Goal: Task Accomplishment & Management: Complete application form

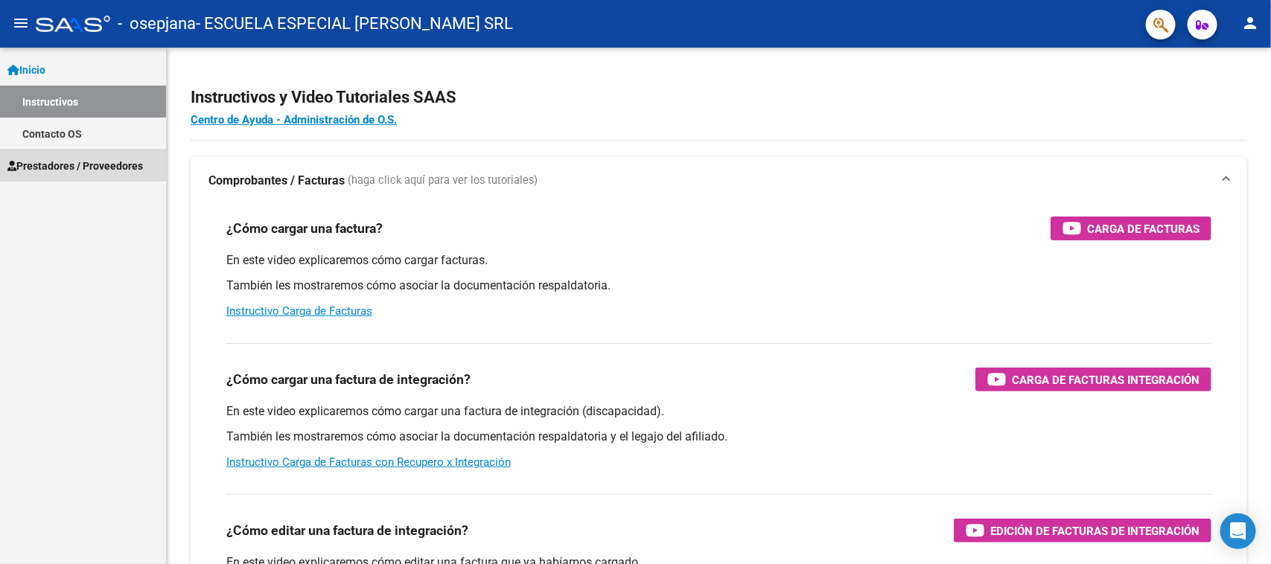
click at [64, 159] on span "Prestadores / Proveedores" at bounding box center [74, 166] width 135 height 16
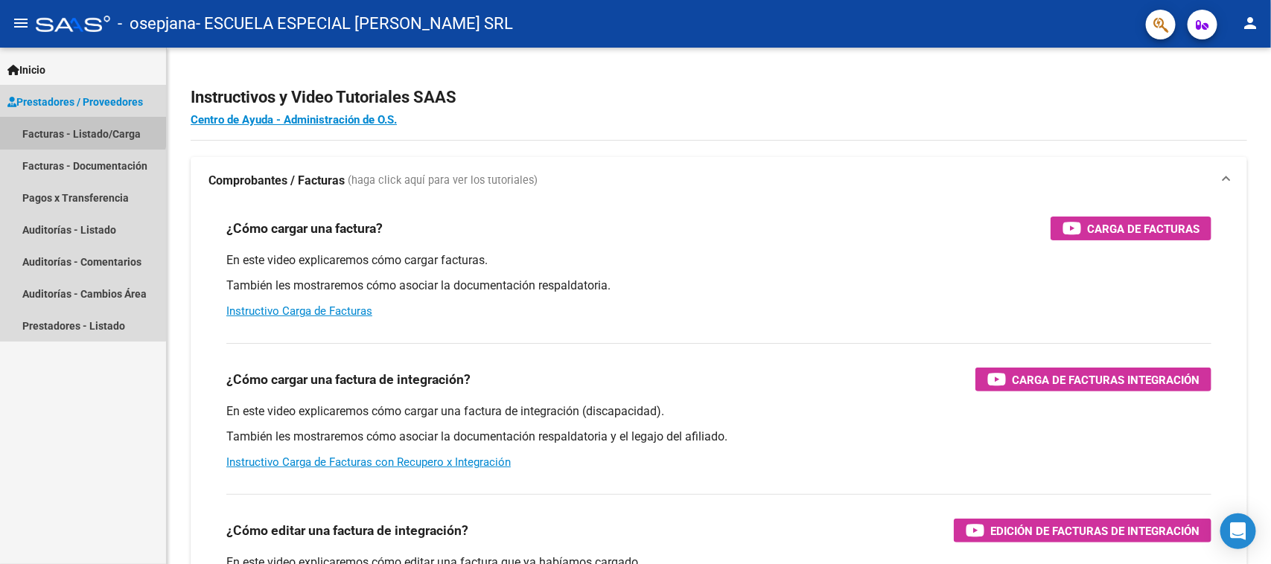
click at [68, 127] on link "Facturas - Listado/Carga" at bounding box center [83, 134] width 166 height 32
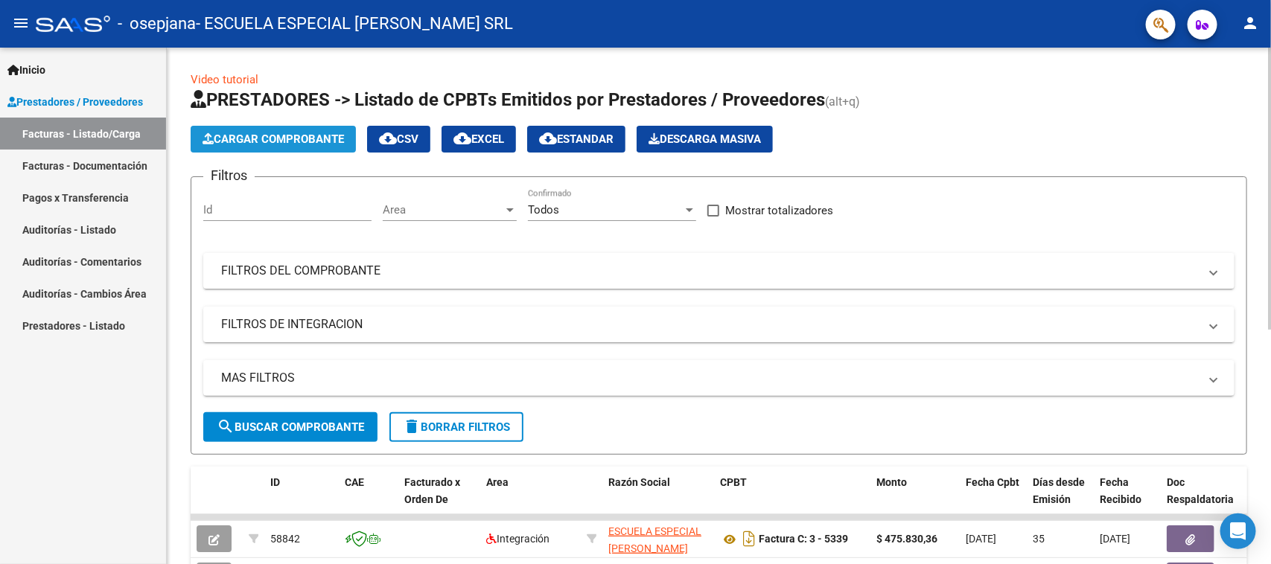
click at [257, 133] on span "Cargar Comprobante" at bounding box center [273, 139] width 141 height 13
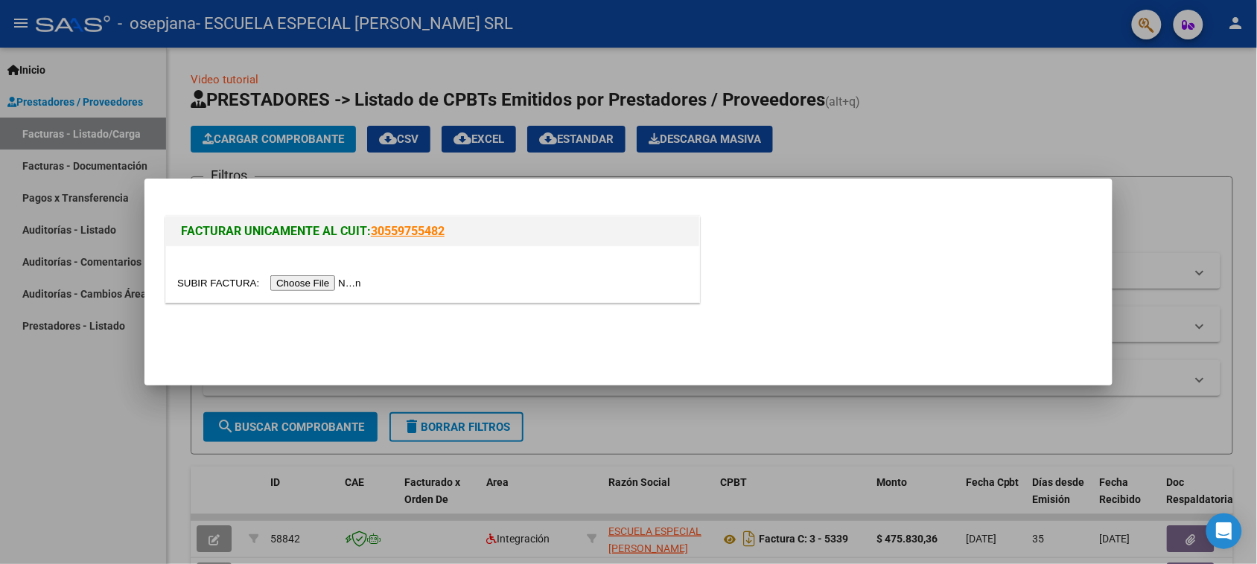
click at [314, 281] on input "file" at bounding box center [271, 283] width 188 height 16
click at [302, 287] on input "file" at bounding box center [271, 283] width 188 height 16
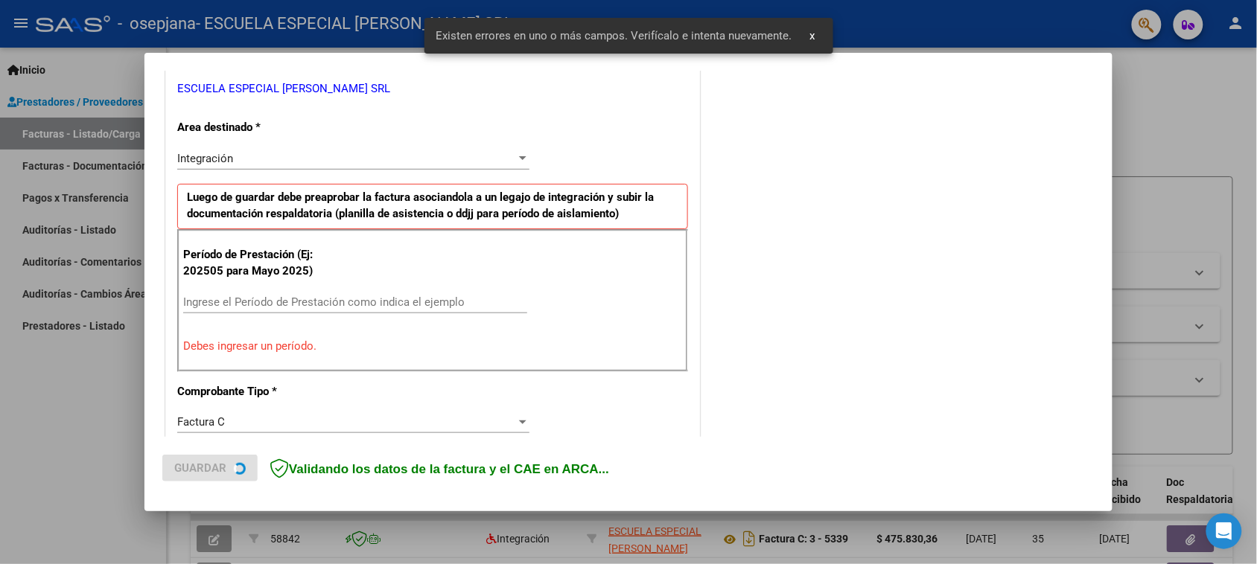
scroll to position [309, 0]
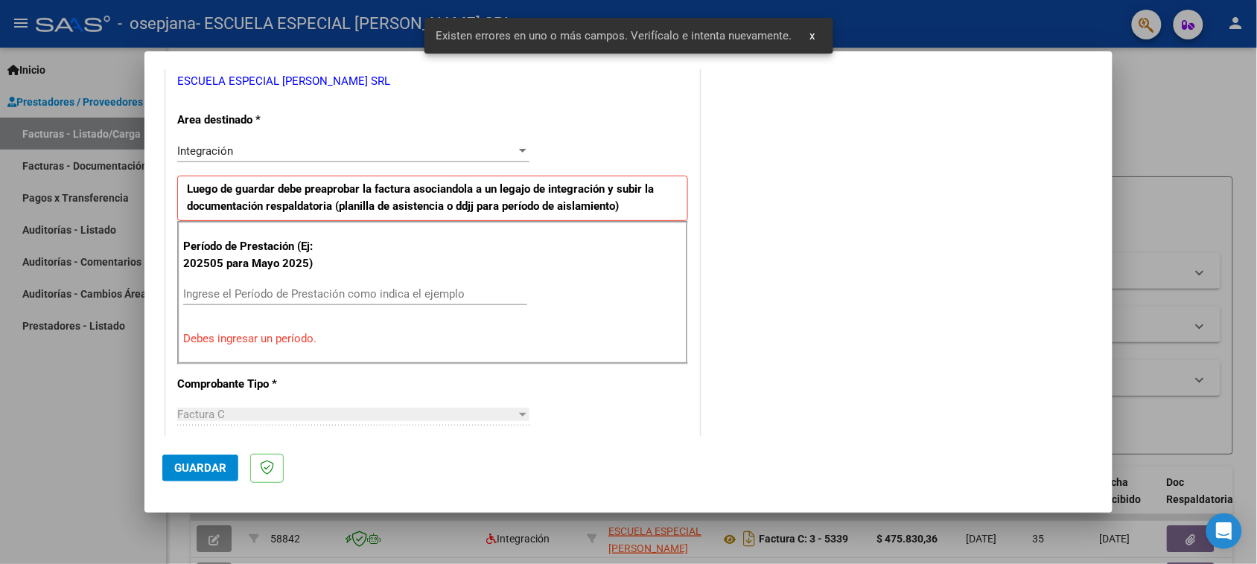
click at [195, 340] on p "Debes ingresar un período." at bounding box center [432, 339] width 499 height 17
click at [190, 295] on input "Ingrese el Período de Prestación como indica el ejemplo" at bounding box center [355, 293] width 344 height 13
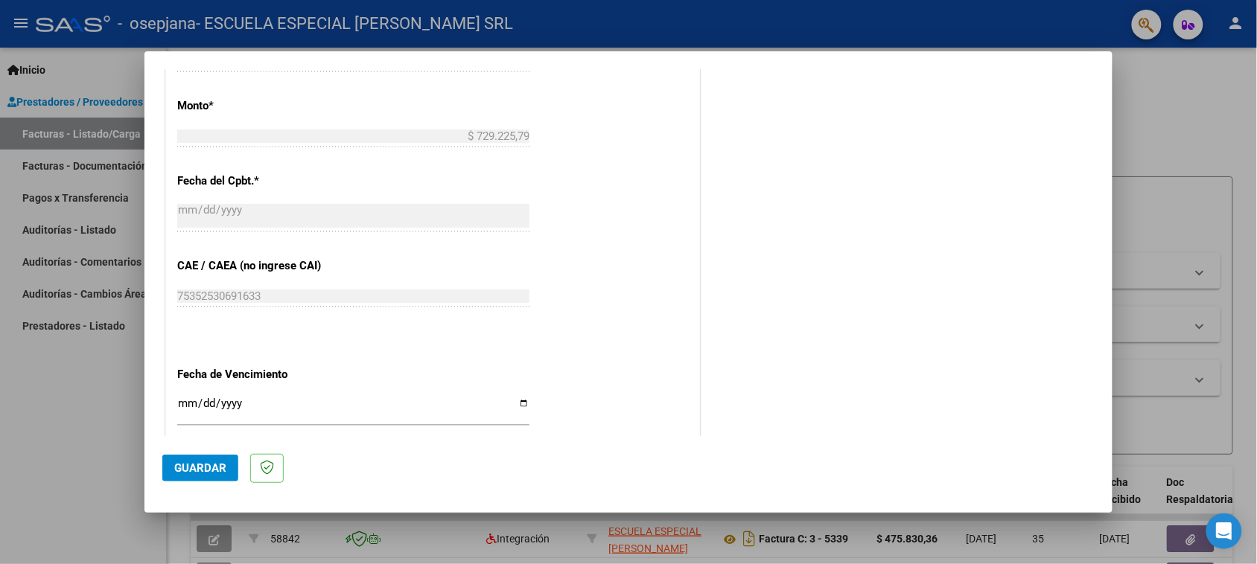
scroll to position [867, 0]
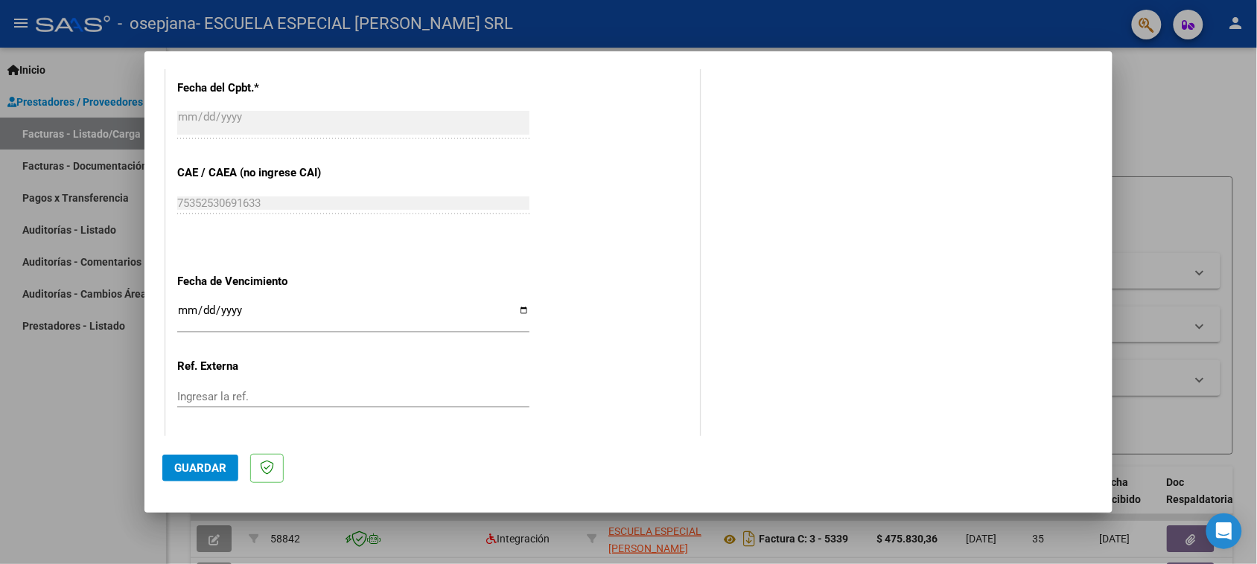
type input "202508"
click at [519, 314] on input "Ingresar la fecha" at bounding box center [353, 317] width 352 height 24
type input "[DATE]"
click at [191, 459] on button "Guardar" at bounding box center [200, 468] width 76 height 27
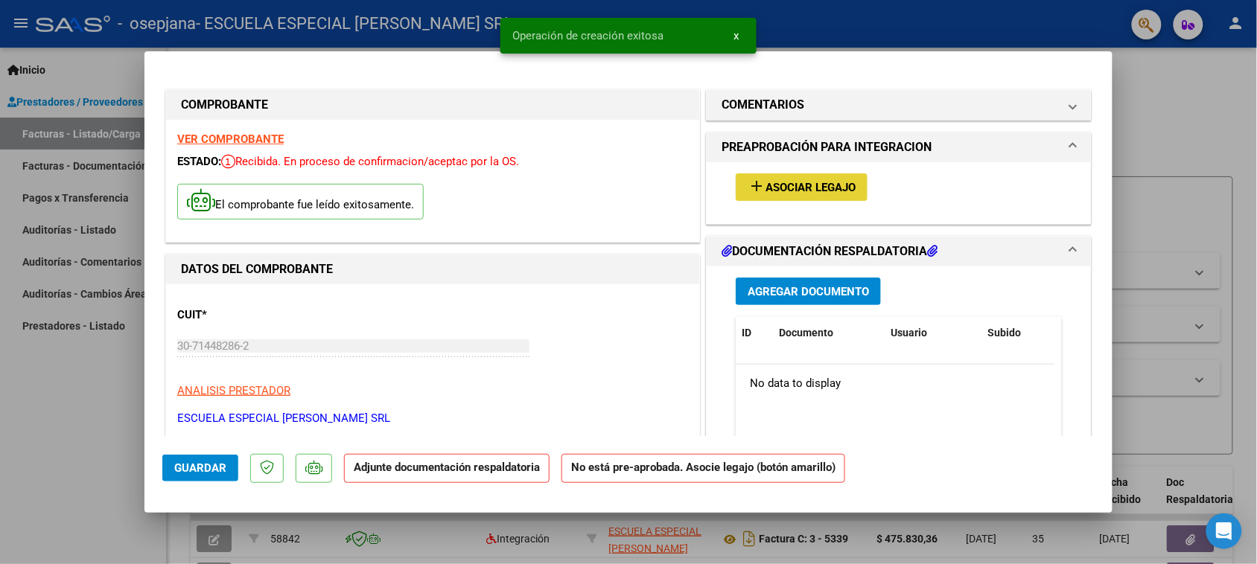
click at [801, 192] on span "Asociar Legajo" at bounding box center [810, 187] width 90 height 13
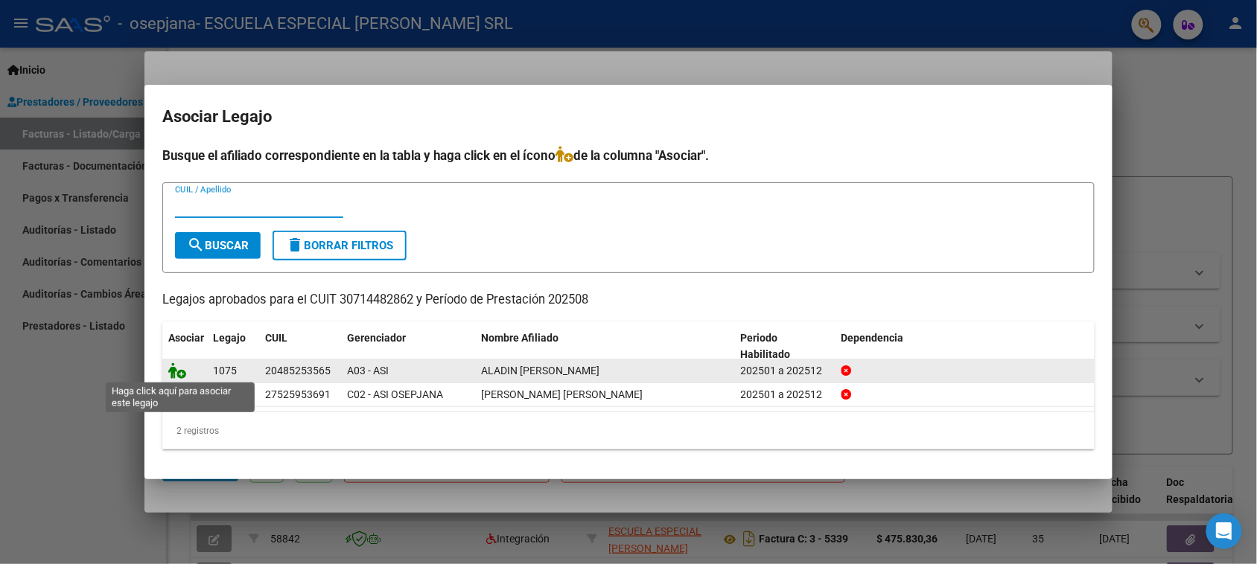
click at [180, 373] on icon at bounding box center [177, 371] width 18 height 16
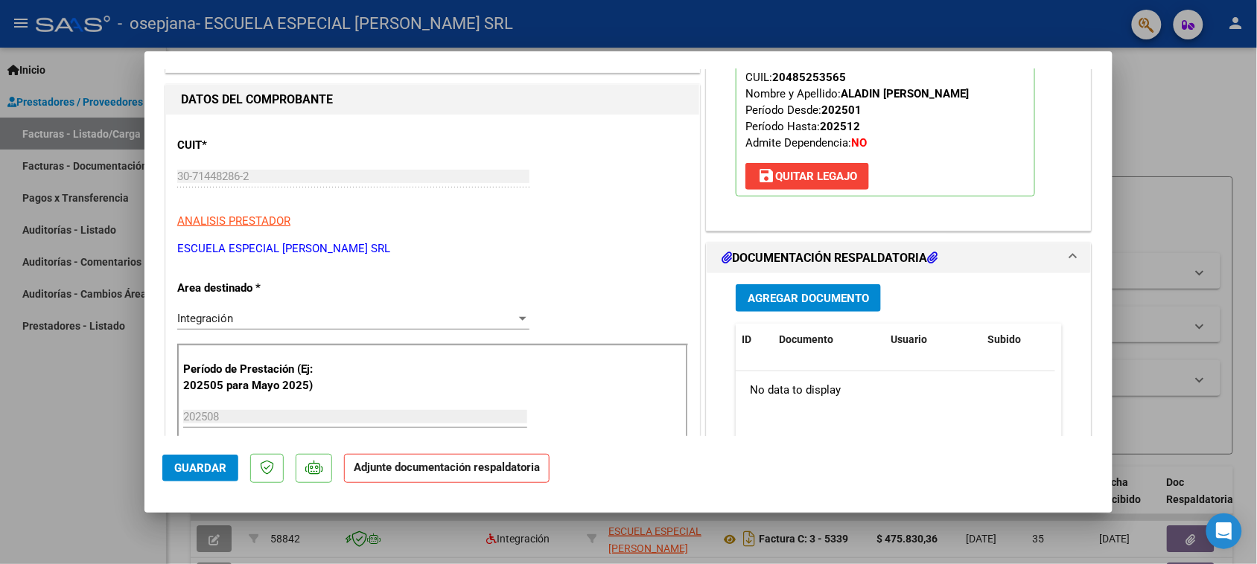
scroll to position [186, 0]
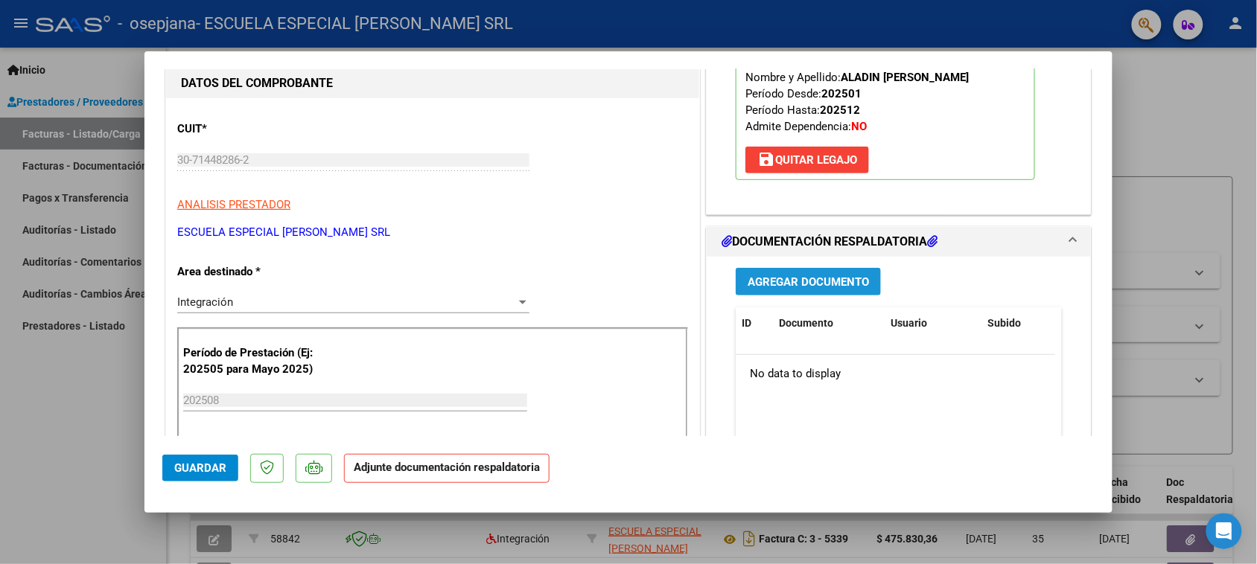
click at [798, 278] on span "Agregar Documento" at bounding box center [807, 281] width 121 height 13
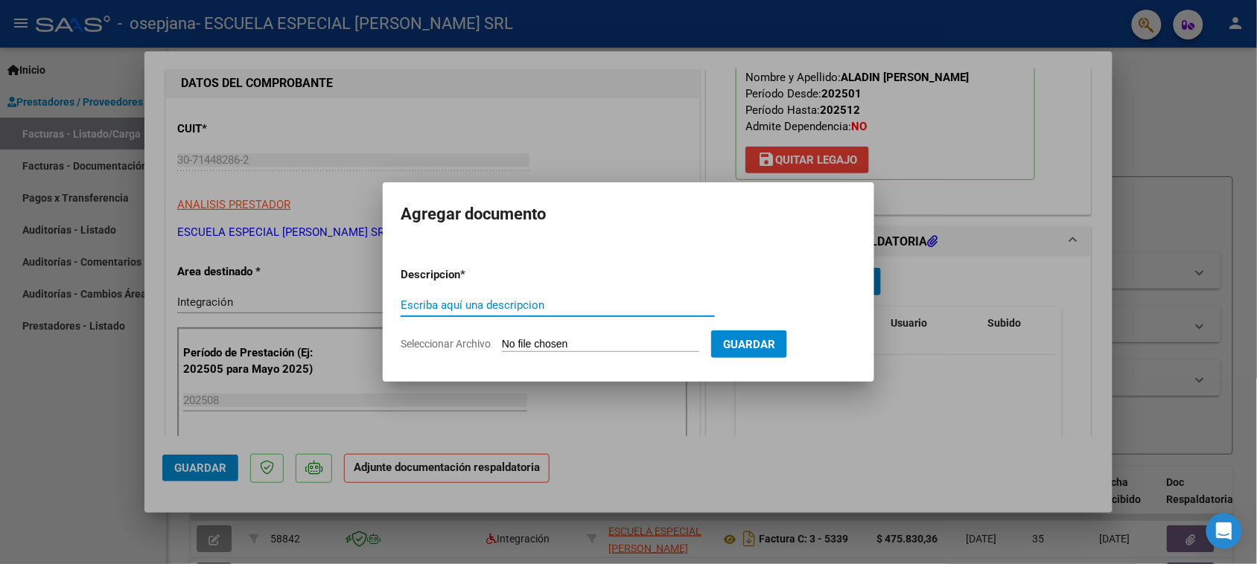
click at [602, 307] on input "Escriba aquí una descripcion" at bounding box center [558, 305] width 314 height 13
type input "FACTURA"
click at [511, 347] on input "Seleccionar Archivo" at bounding box center [600, 345] width 197 height 14
type input "C:\fakepath\30714482862_011_00003_00005475.pdf"
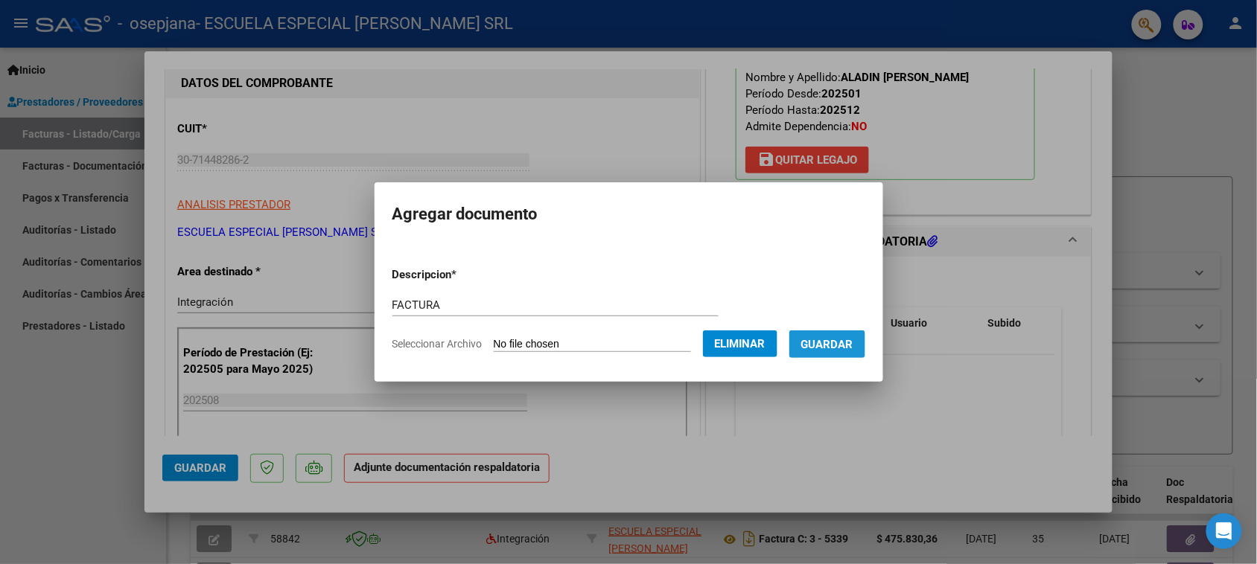
click at [847, 339] on span "Guardar" at bounding box center [827, 344] width 52 height 13
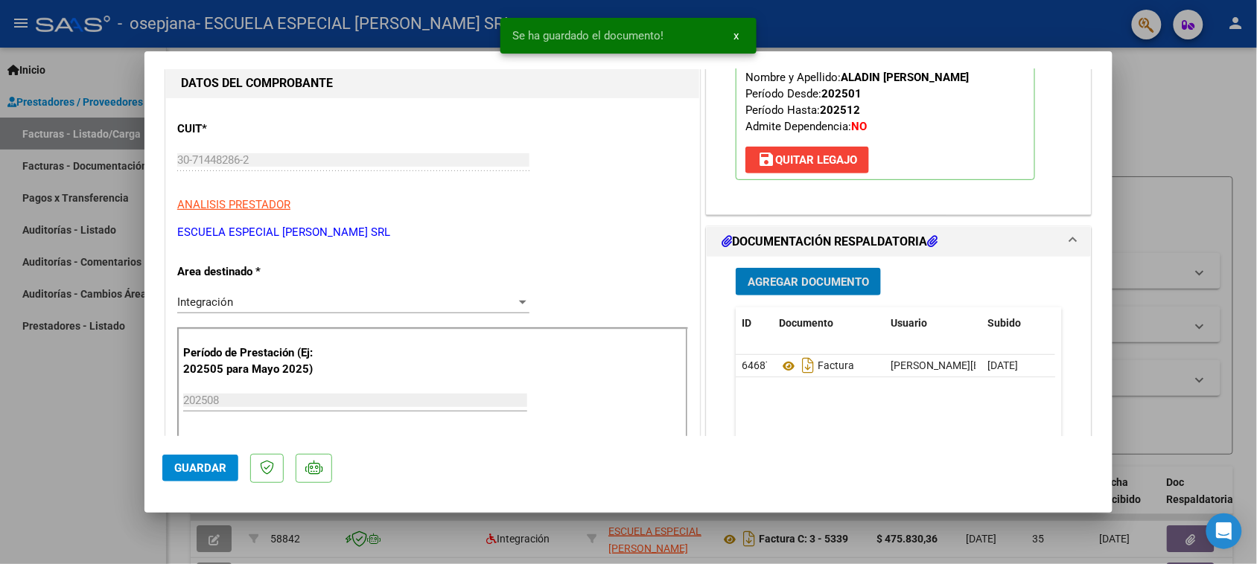
click at [795, 278] on span "Agregar Documento" at bounding box center [807, 281] width 121 height 13
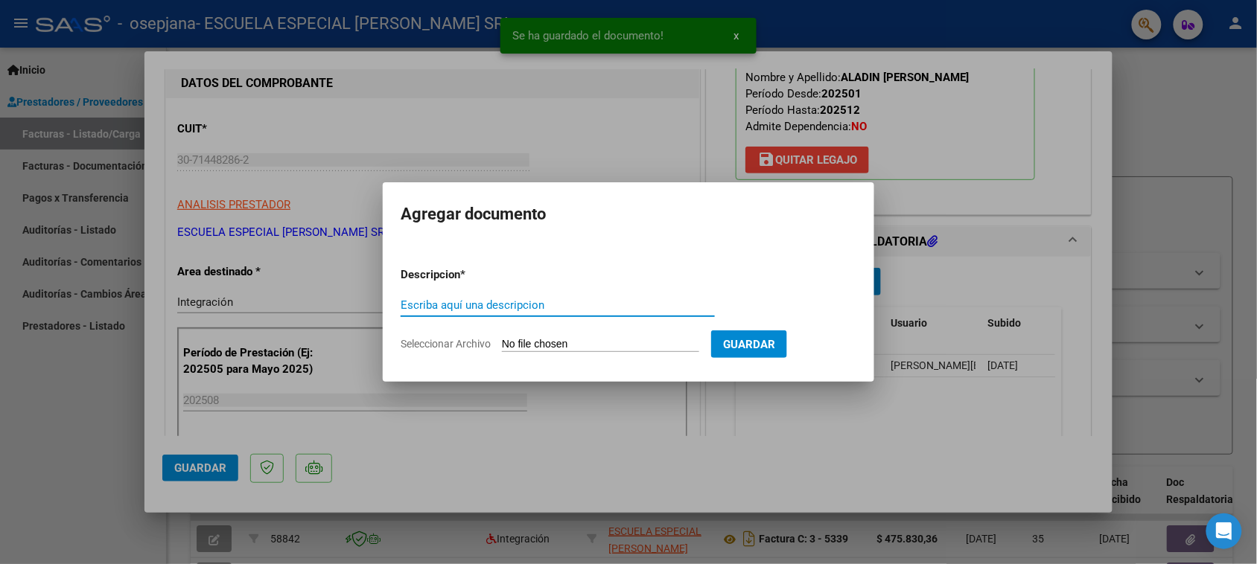
click at [551, 304] on input "Escriba aquí una descripcion" at bounding box center [558, 305] width 314 height 13
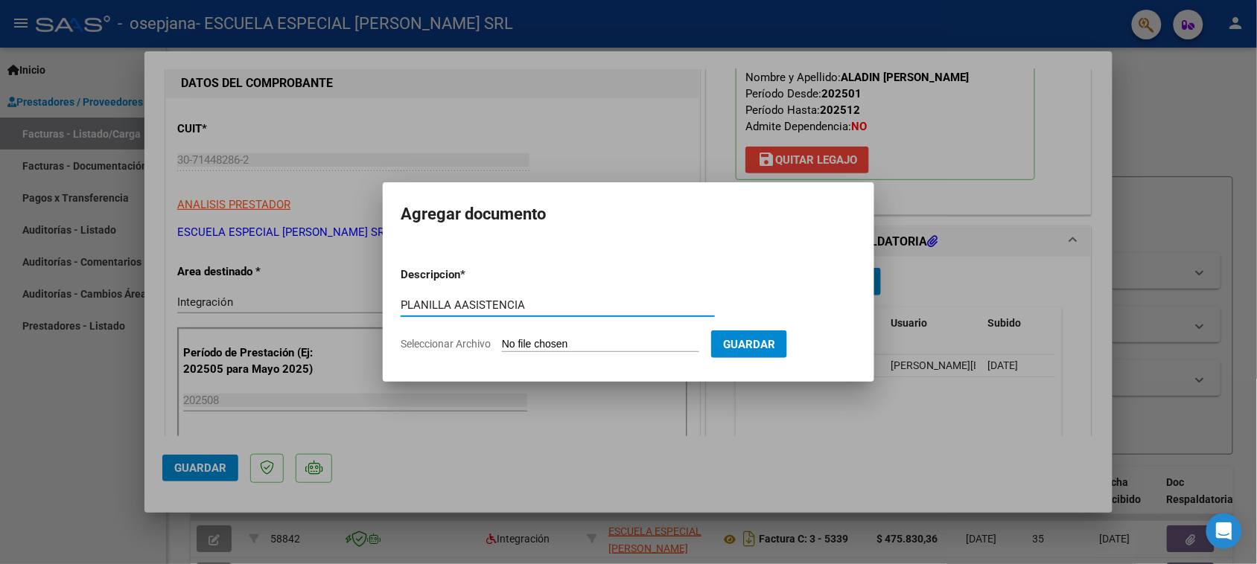
click at [471, 302] on input "PLANILLA AASISTENCIA" at bounding box center [558, 305] width 314 height 13
type input "PLANILLA ASISTENCIA"
click at [534, 347] on input "Seleccionar Archivo" at bounding box center [600, 345] width 197 height 14
type input "C:\fakepath\aladin.pdf"
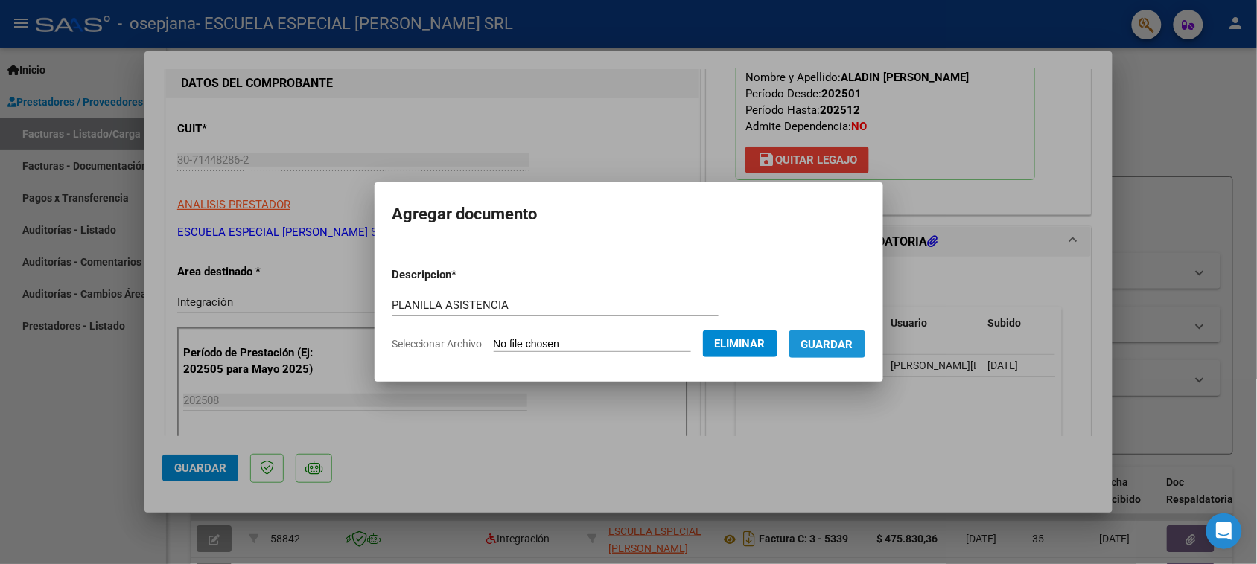
click at [845, 342] on span "Guardar" at bounding box center [827, 344] width 52 height 13
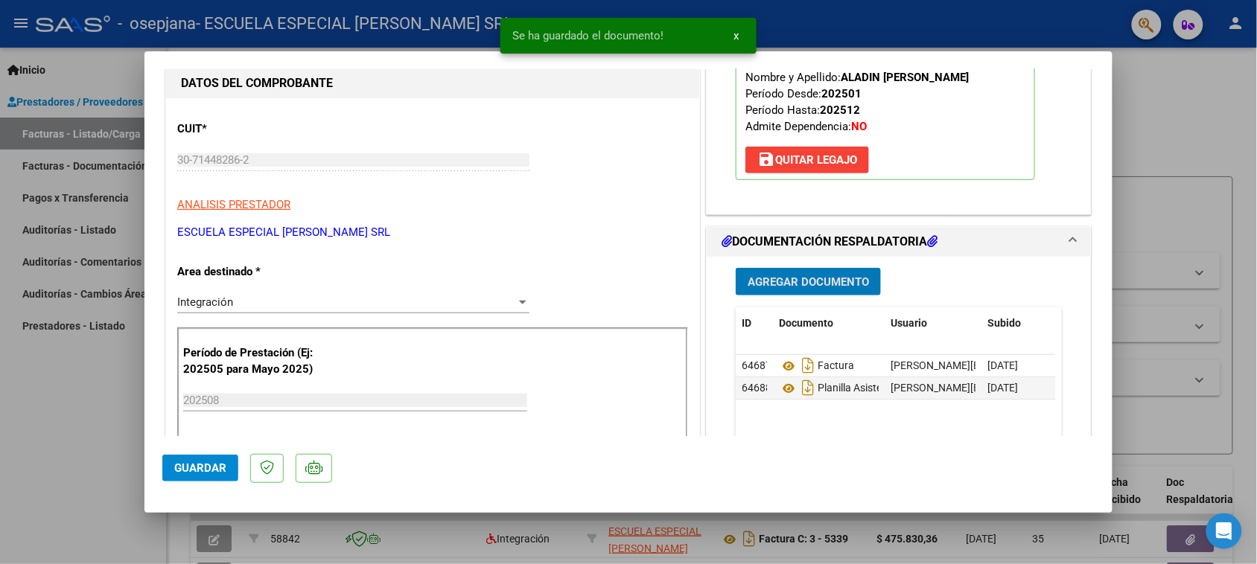
click at [735, 29] on span "x" at bounding box center [735, 35] width 5 height 13
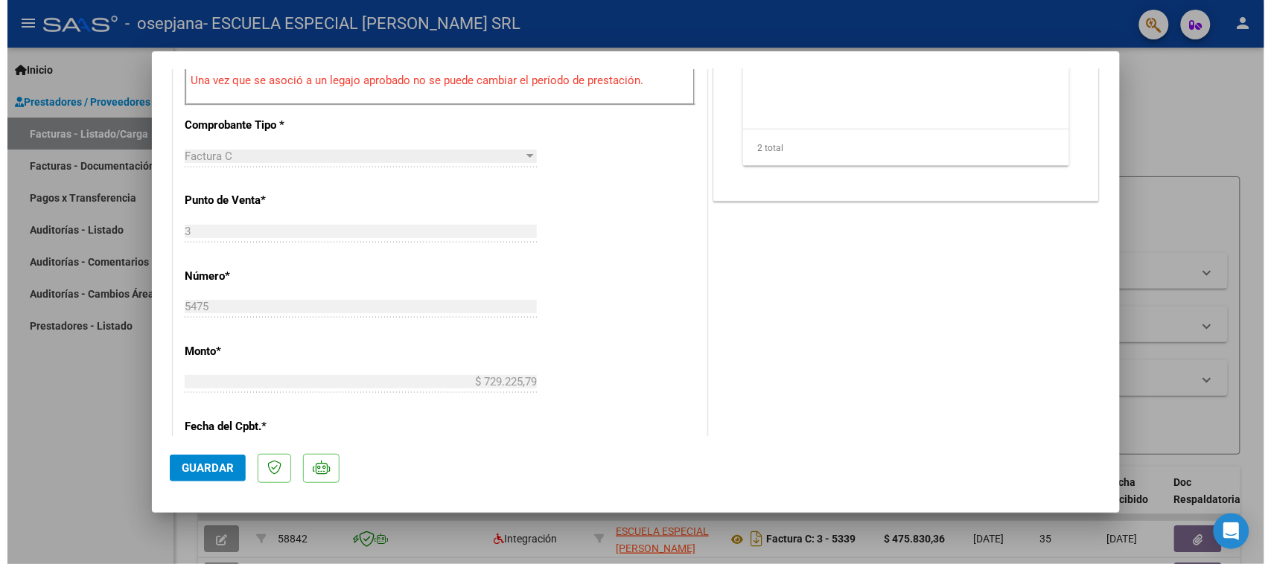
scroll to position [558, 0]
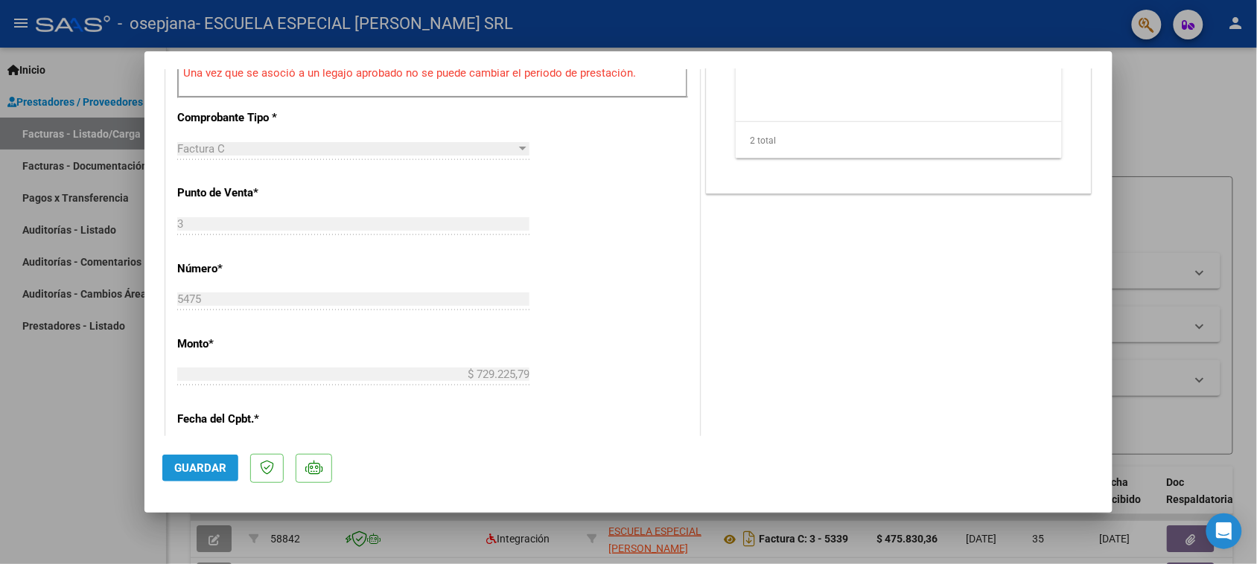
click at [206, 468] on span "Guardar" at bounding box center [200, 468] width 52 height 13
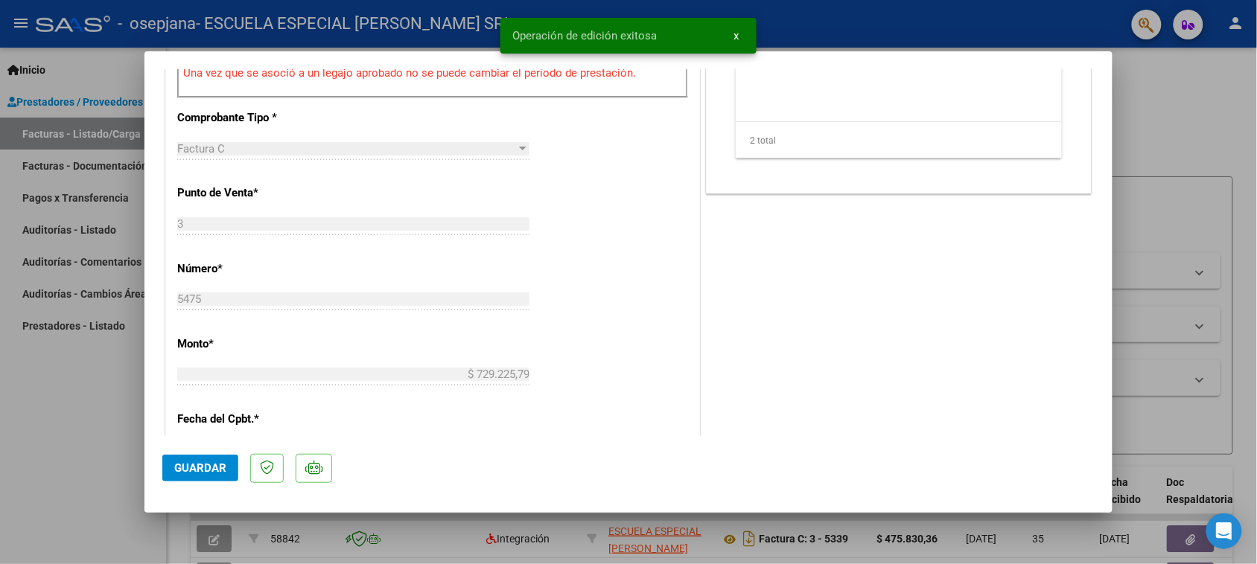
click at [733, 32] on span "x" at bounding box center [735, 35] width 5 height 13
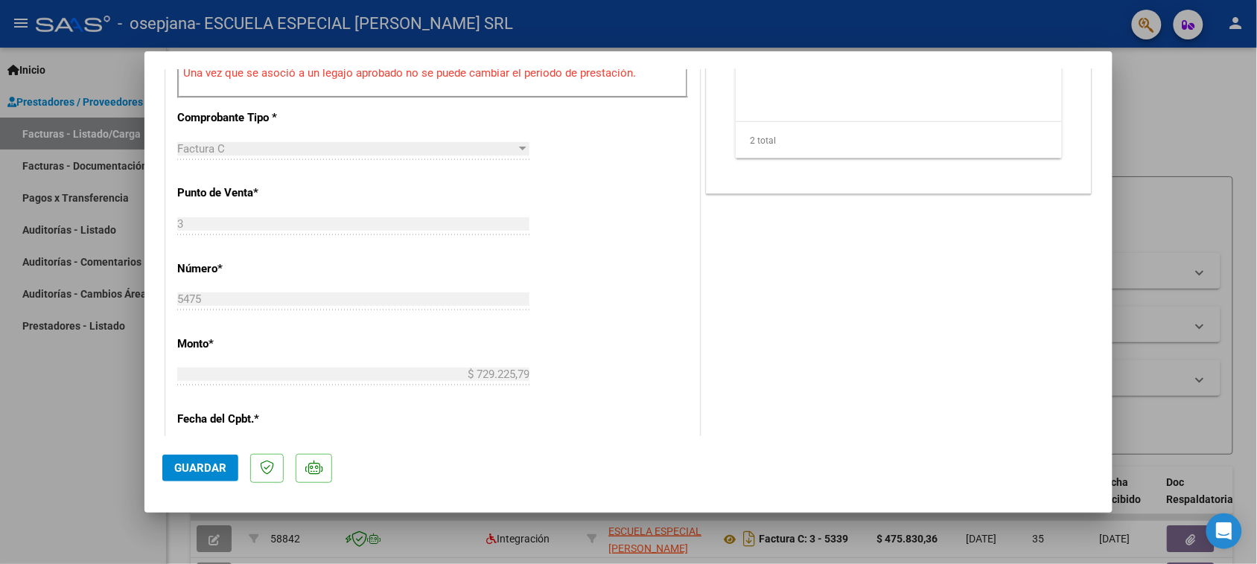
click at [8, 428] on div at bounding box center [628, 282] width 1257 height 564
type input "$ 0,00"
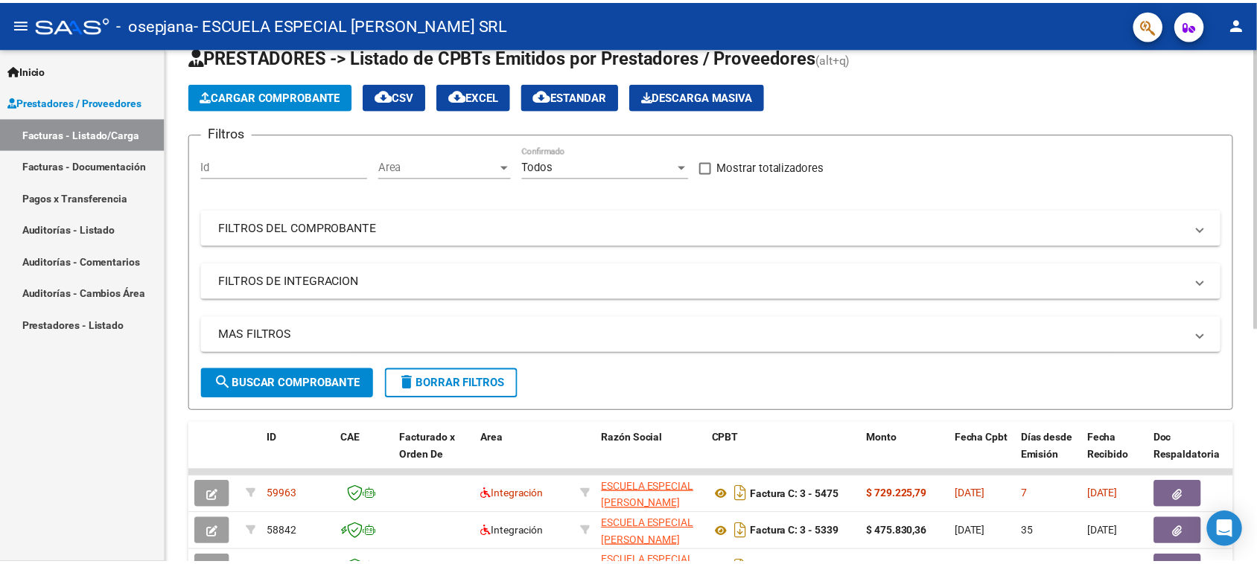
scroll to position [0, 0]
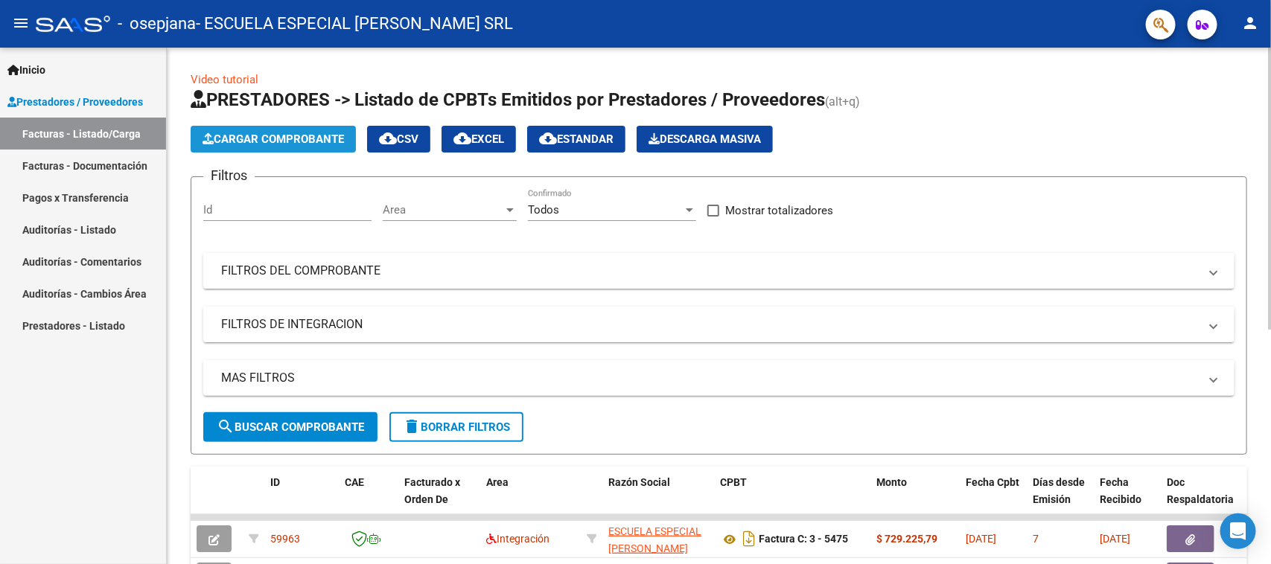
click at [265, 134] on span "Cargar Comprobante" at bounding box center [273, 139] width 141 height 13
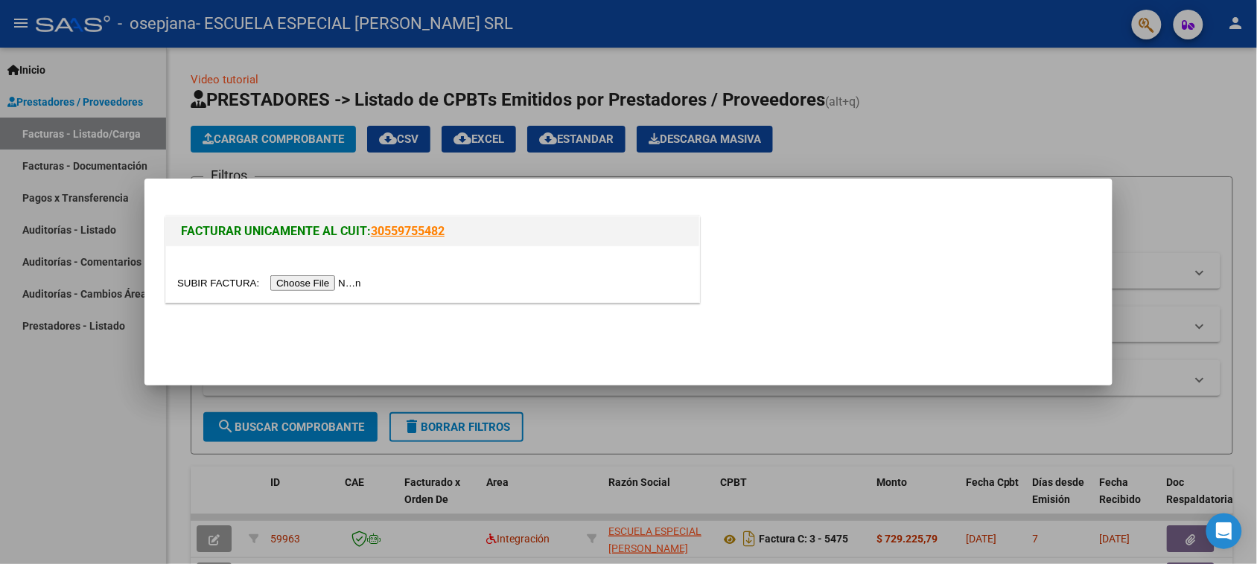
click at [330, 281] on input "file" at bounding box center [271, 283] width 188 height 16
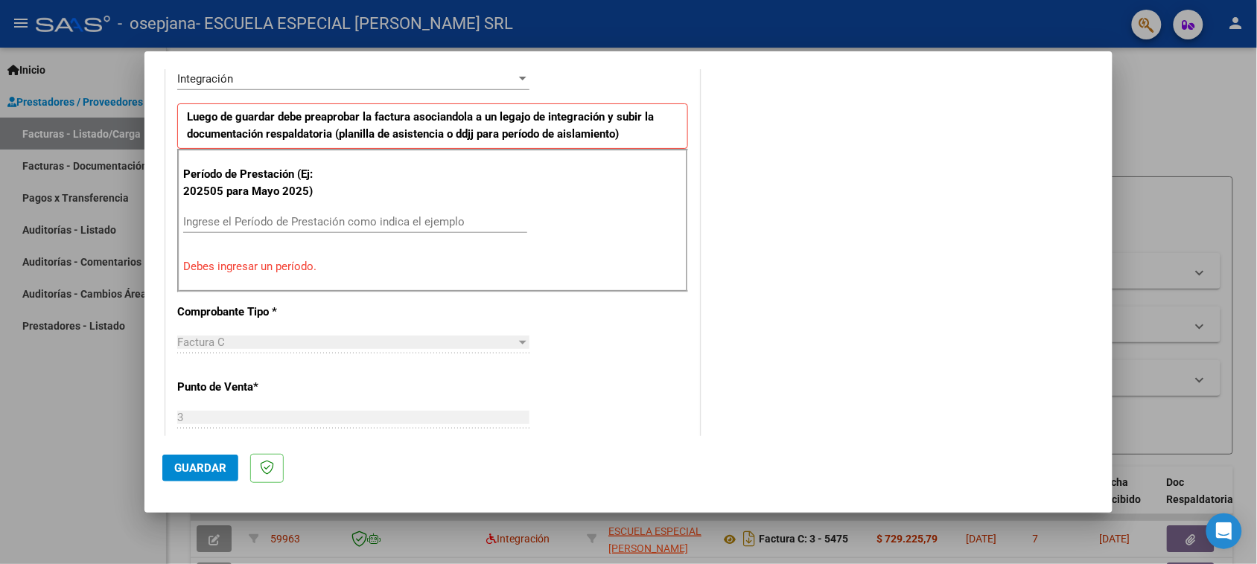
scroll to position [402, 0]
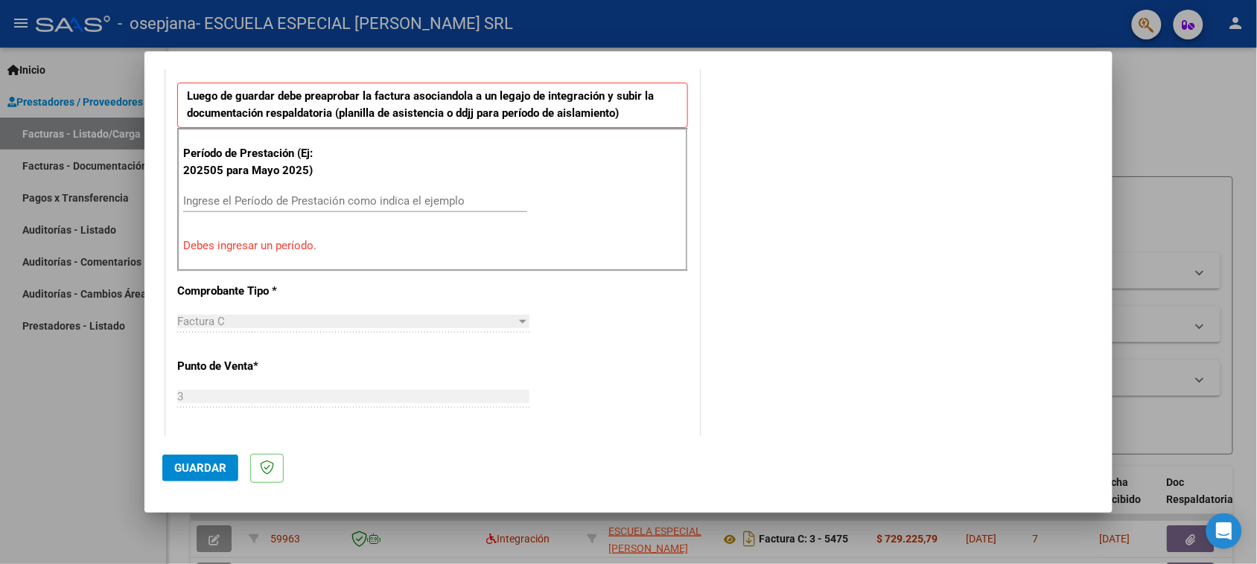
click at [233, 202] on input "Ingrese el Período de Prestación como indica el ejemplo" at bounding box center [355, 200] width 344 height 13
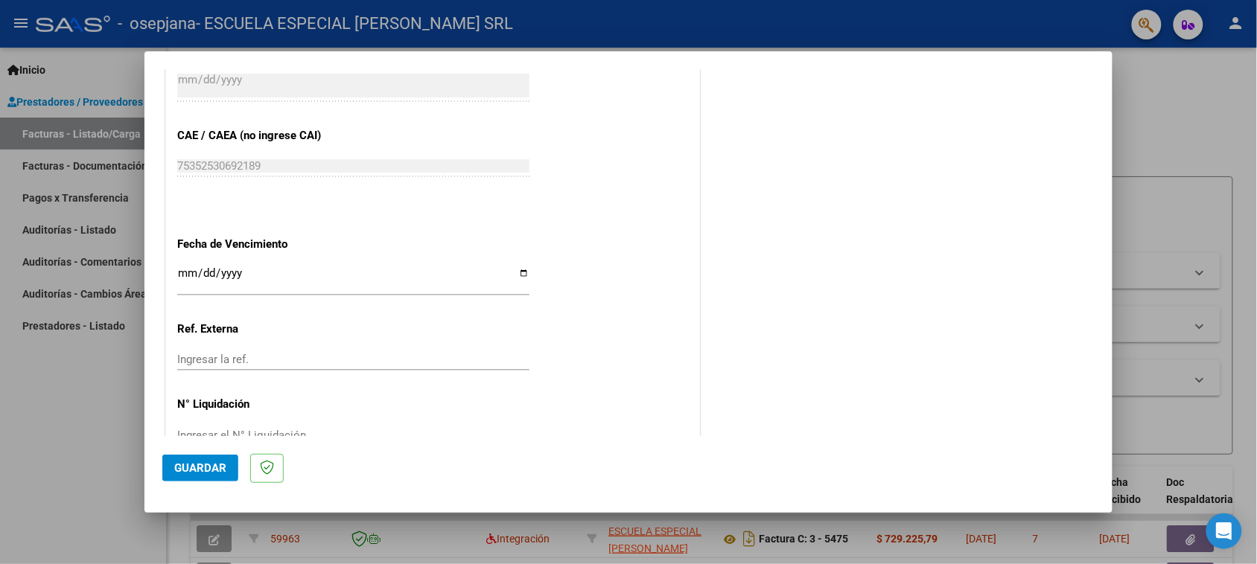
scroll to position [946, 0]
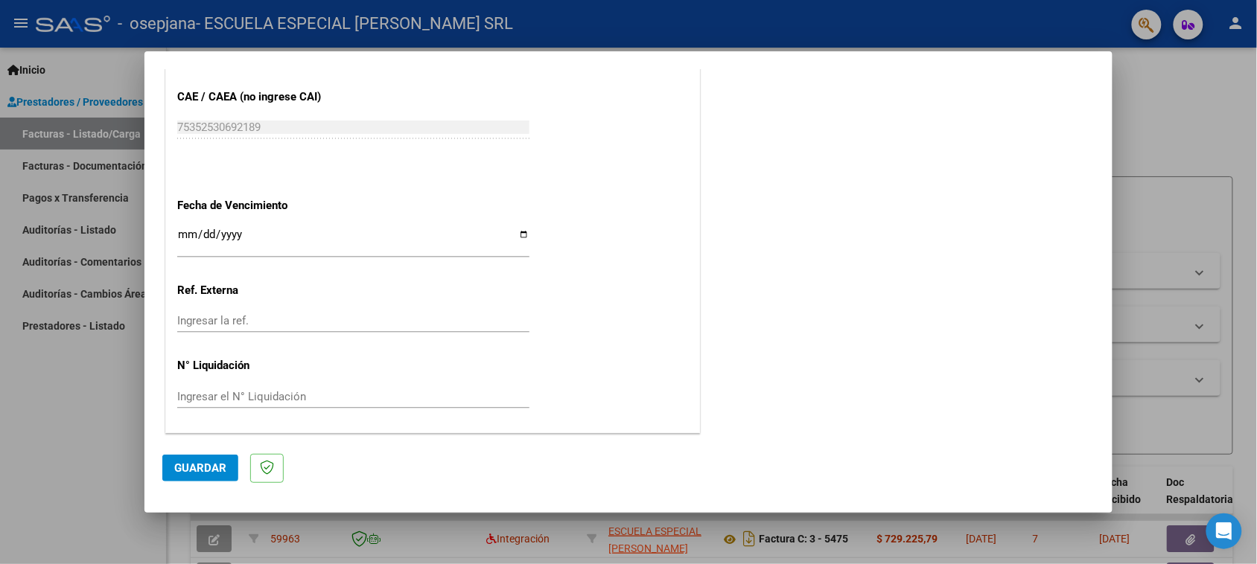
type input "202508"
click at [514, 233] on input "Ingresar la fecha" at bounding box center [353, 241] width 352 height 24
type input "[DATE]"
click at [197, 459] on button "Guardar" at bounding box center [200, 468] width 76 height 27
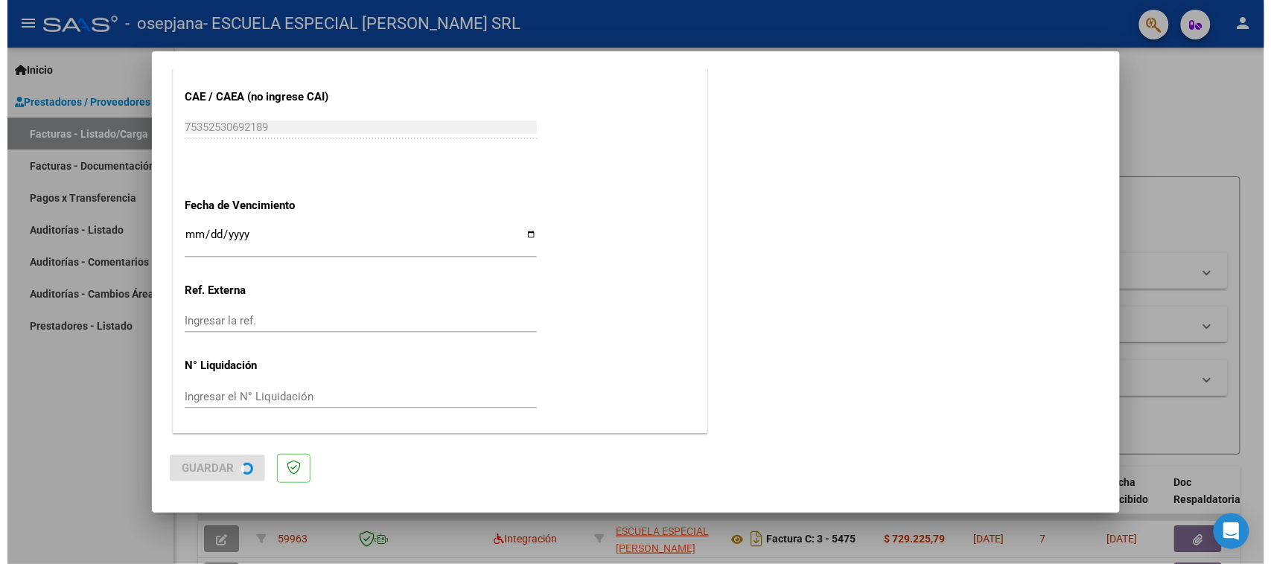
scroll to position [0, 0]
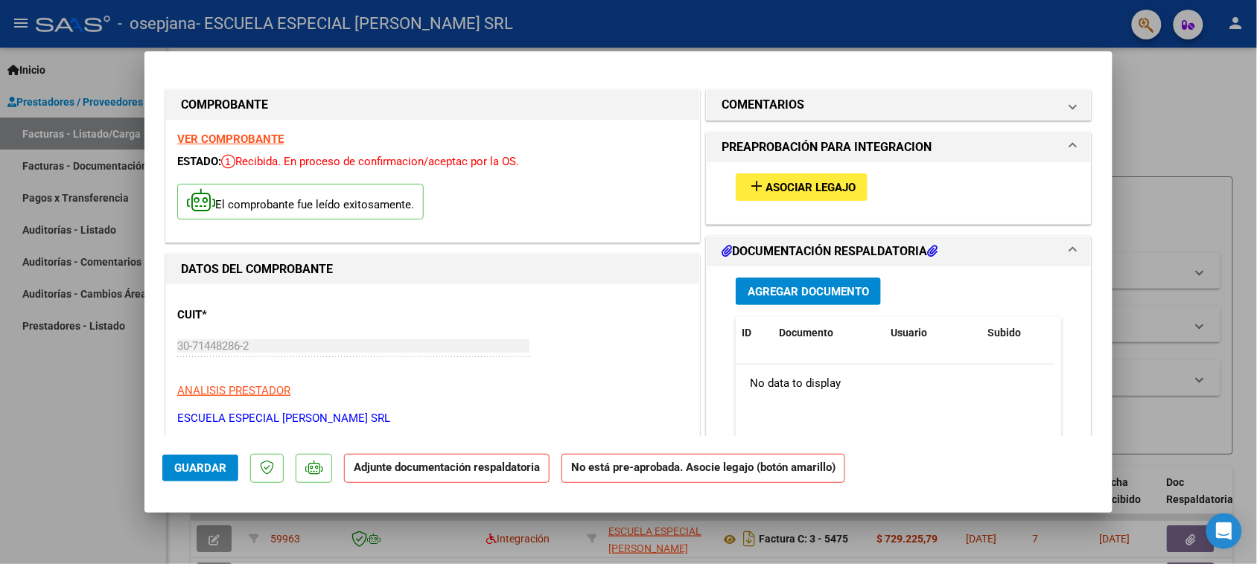
click at [772, 287] on span "Agregar Documento" at bounding box center [807, 291] width 121 height 13
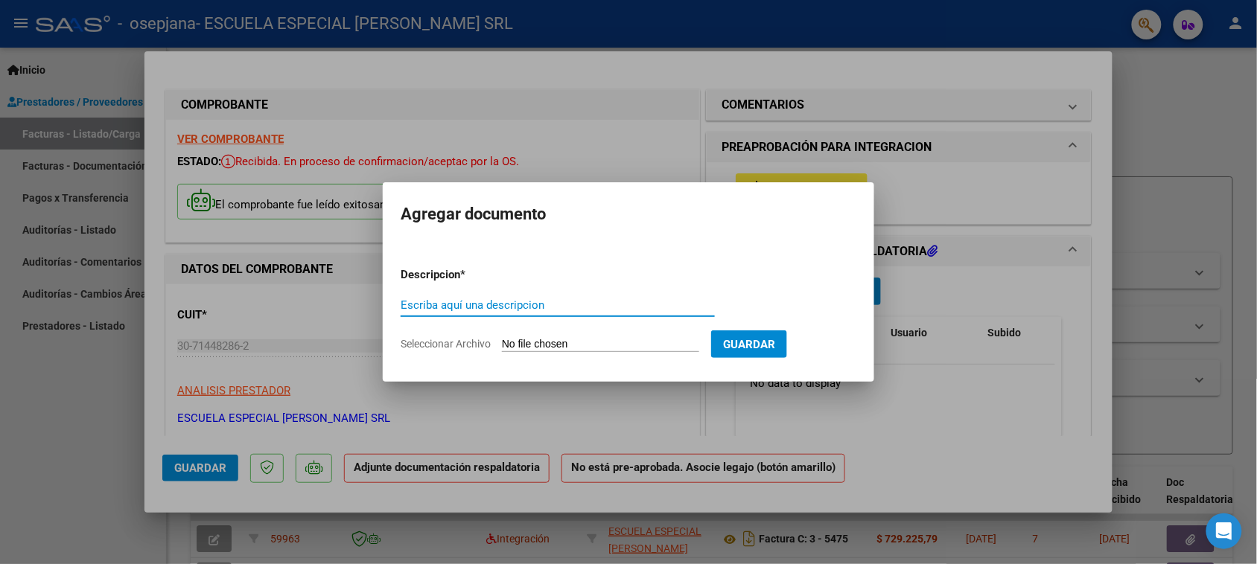
click at [555, 302] on input "Escriba aquí una descripcion" at bounding box center [558, 305] width 314 height 13
type input "FACTURA"
click at [566, 346] on input "Seleccionar Archivo" at bounding box center [600, 345] width 197 height 14
type input "C:\fakepath\30714482862_011_00003_00005476.pdf"
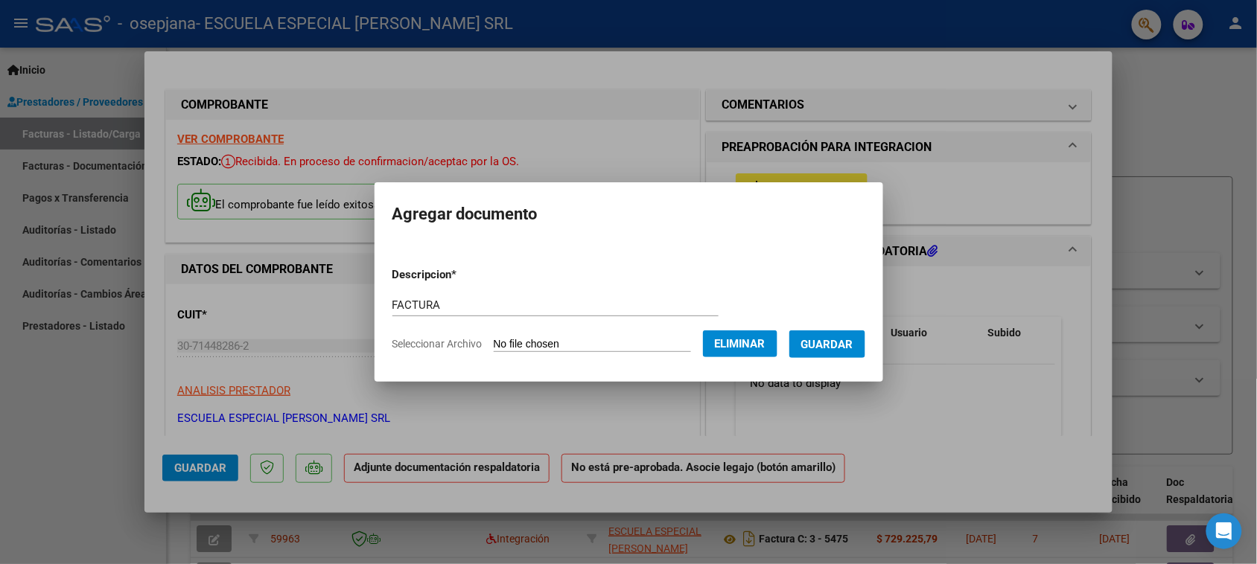
click at [832, 331] on button "Guardar" at bounding box center [827, 345] width 76 height 28
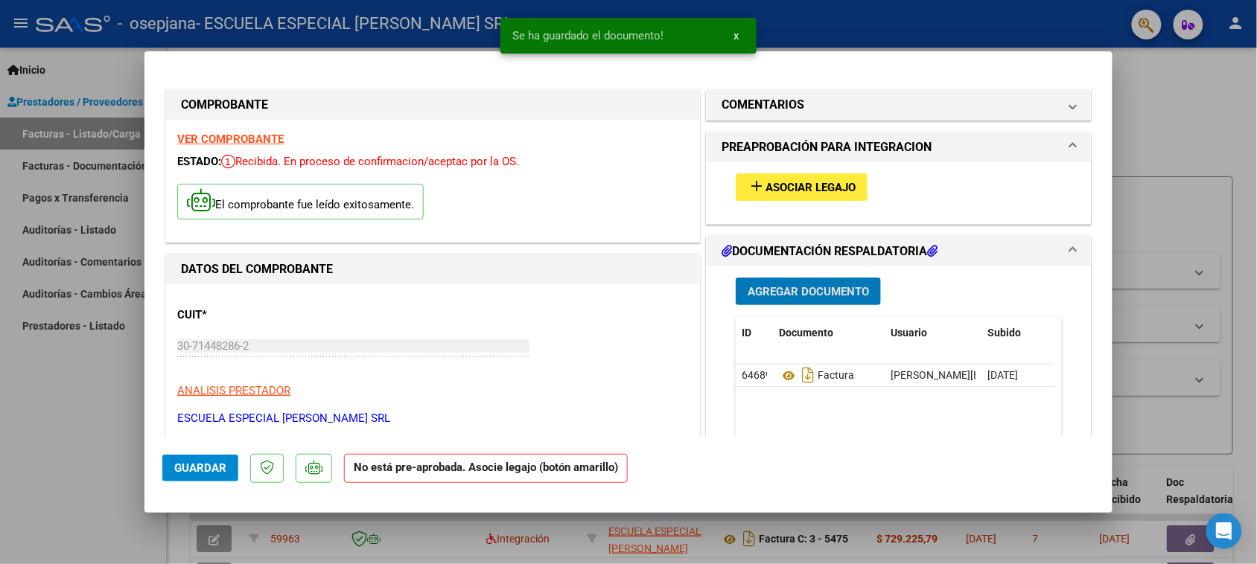
click at [799, 285] on span "Agregar Documento" at bounding box center [807, 291] width 121 height 13
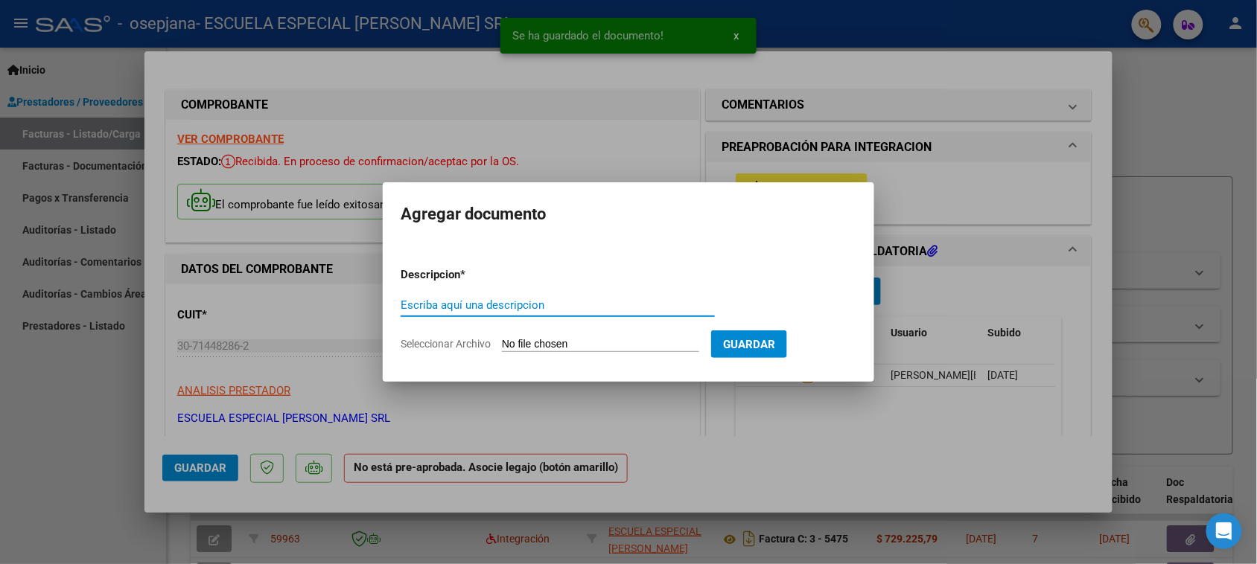
click at [612, 310] on input "Escriba aquí una descripcion" at bounding box center [558, 305] width 314 height 13
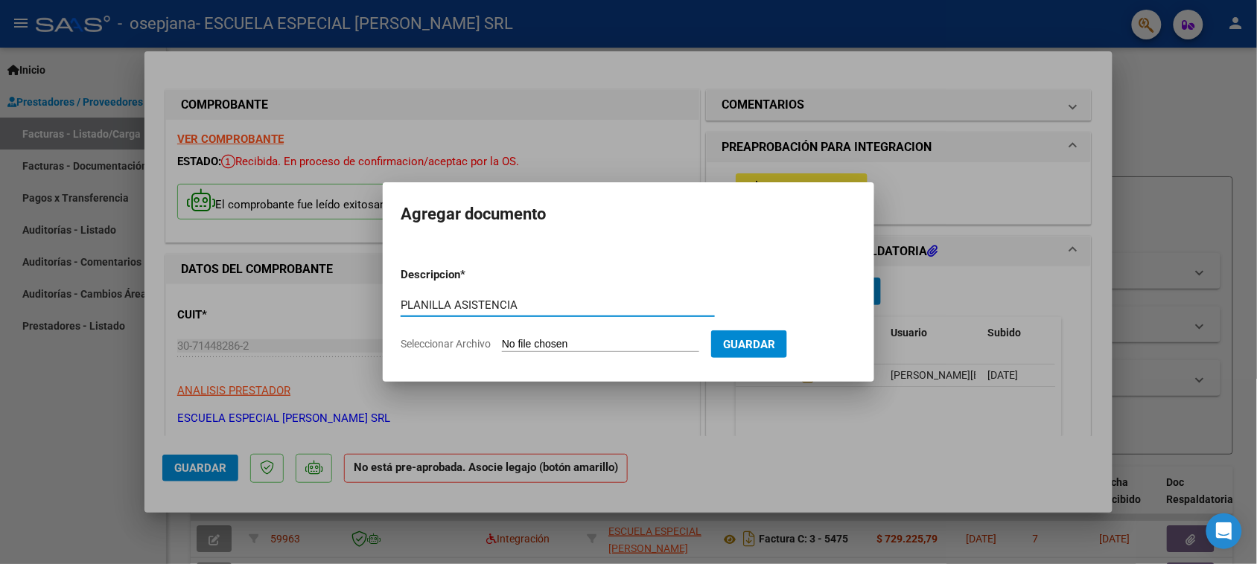
type input "PLANILLA ASISTENCIA"
click at [581, 339] on input "Seleccionar Archivo" at bounding box center [600, 345] width 197 height 14
type input "C:\fakepath\[PERSON_NAME] .pdf"
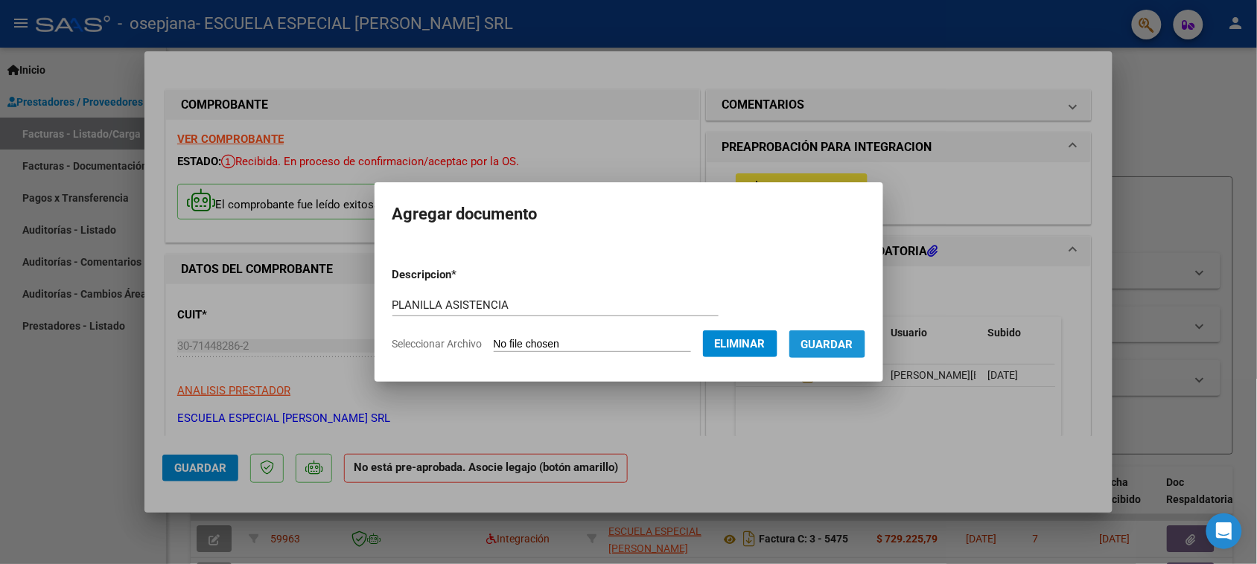
click at [829, 346] on span "Guardar" at bounding box center [827, 344] width 52 height 13
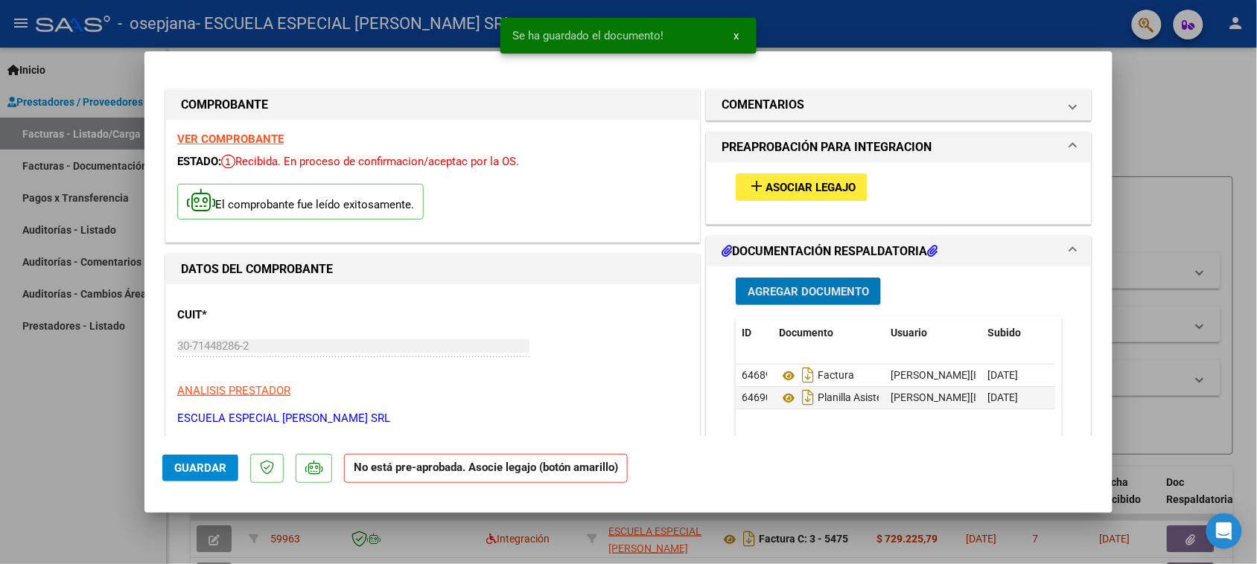
click at [739, 31] on button "x" at bounding box center [735, 35] width 29 height 27
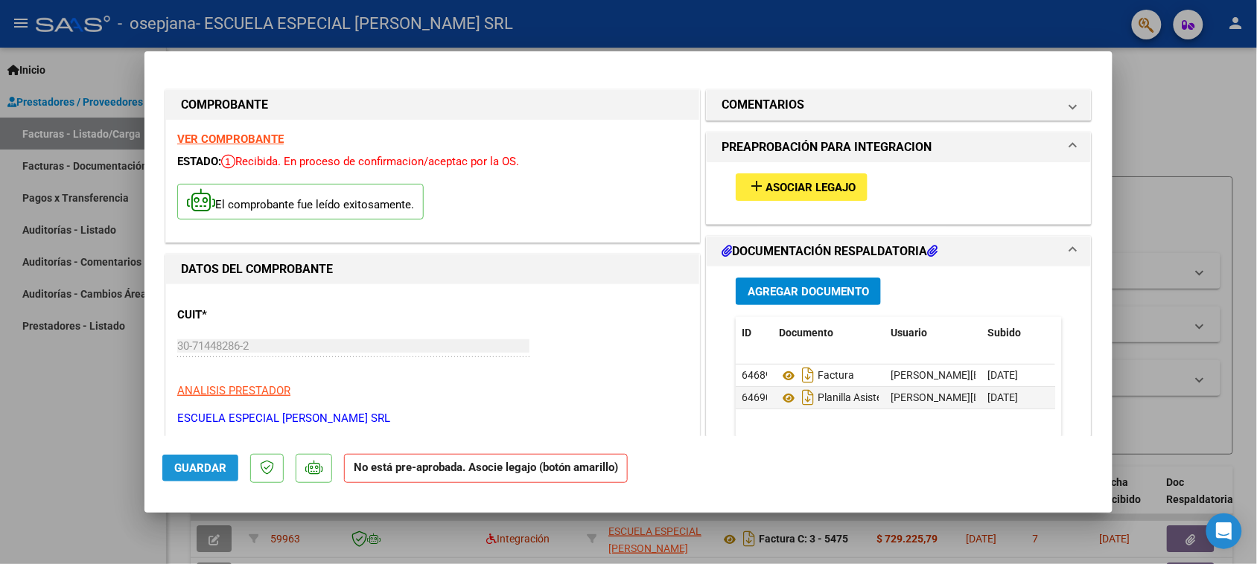
click at [185, 462] on span "Guardar" at bounding box center [200, 468] width 52 height 13
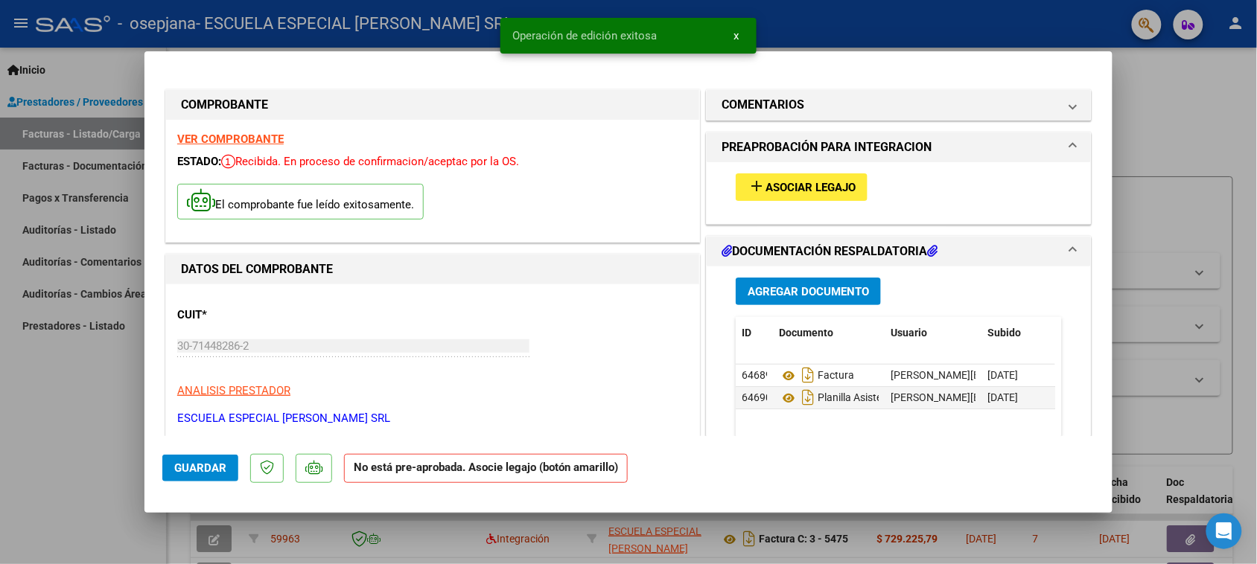
click at [728, 31] on button "x" at bounding box center [735, 35] width 29 height 27
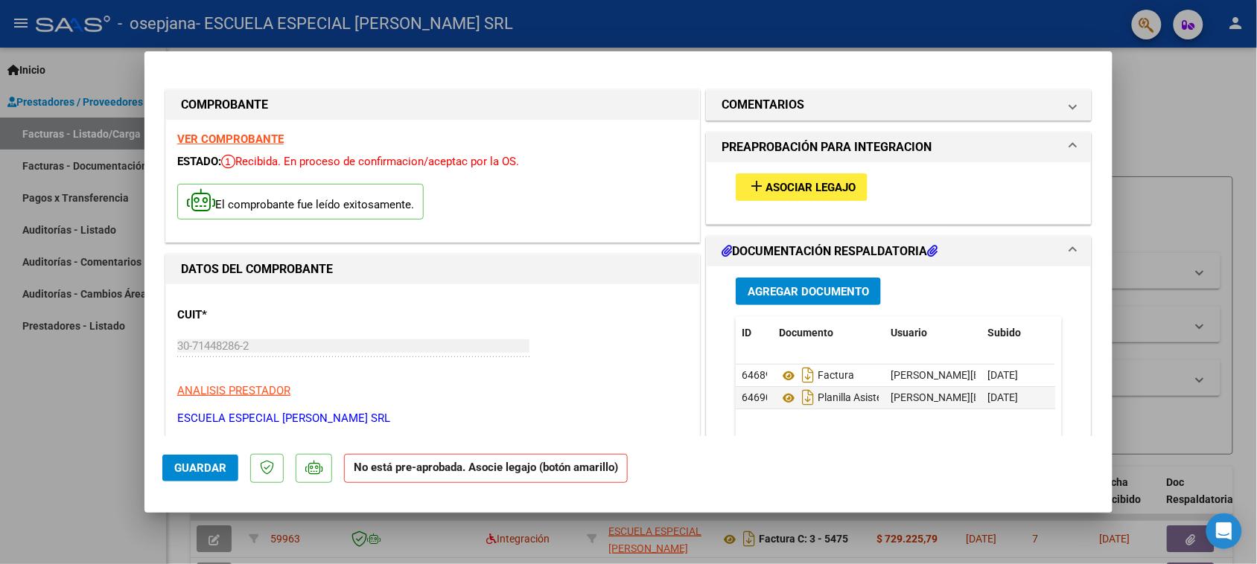
click at [28, 392] on div at bounding box center [628, 282] width 1257 height 564
